Goal: Check status: Check status

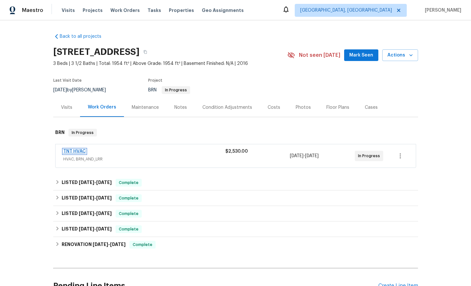
click at [75, 151] on link "TNT HVAC" at bounding box center [74, 151] width 23 height 5
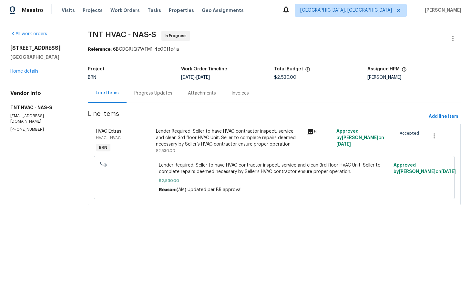
click at [145, 95] on div "Progress Updates" at bounding box center [153, 93] width 38 height 6
